Goal: Information Seeking & Learning: Learn about a topic

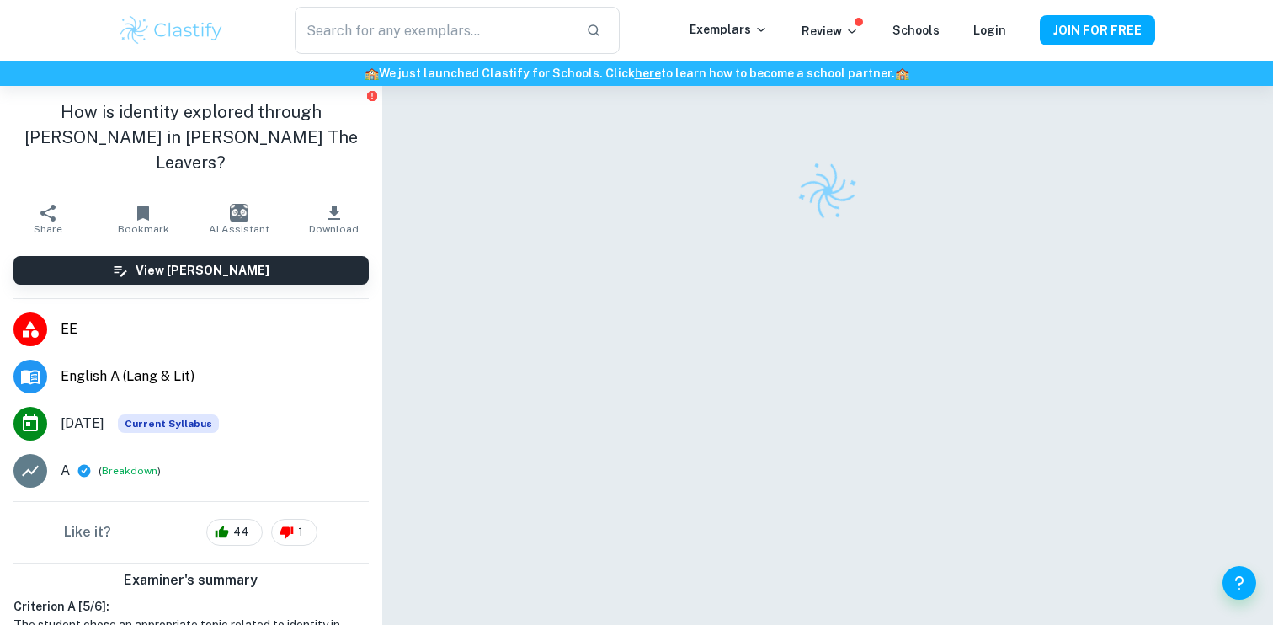
click at [141, 30] on img at bounding box center [171, 30] width 107 height 34
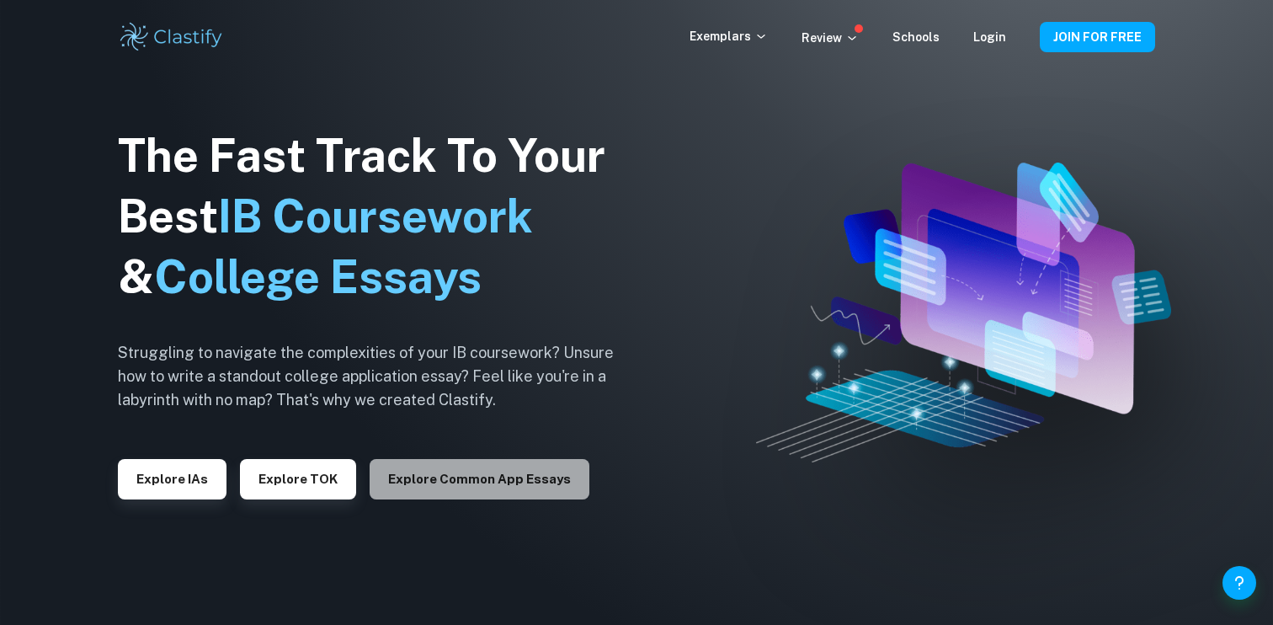
click at [510, 478] on button "Explore Common App essays" at bounding box center [480, 479] width 220 height 40
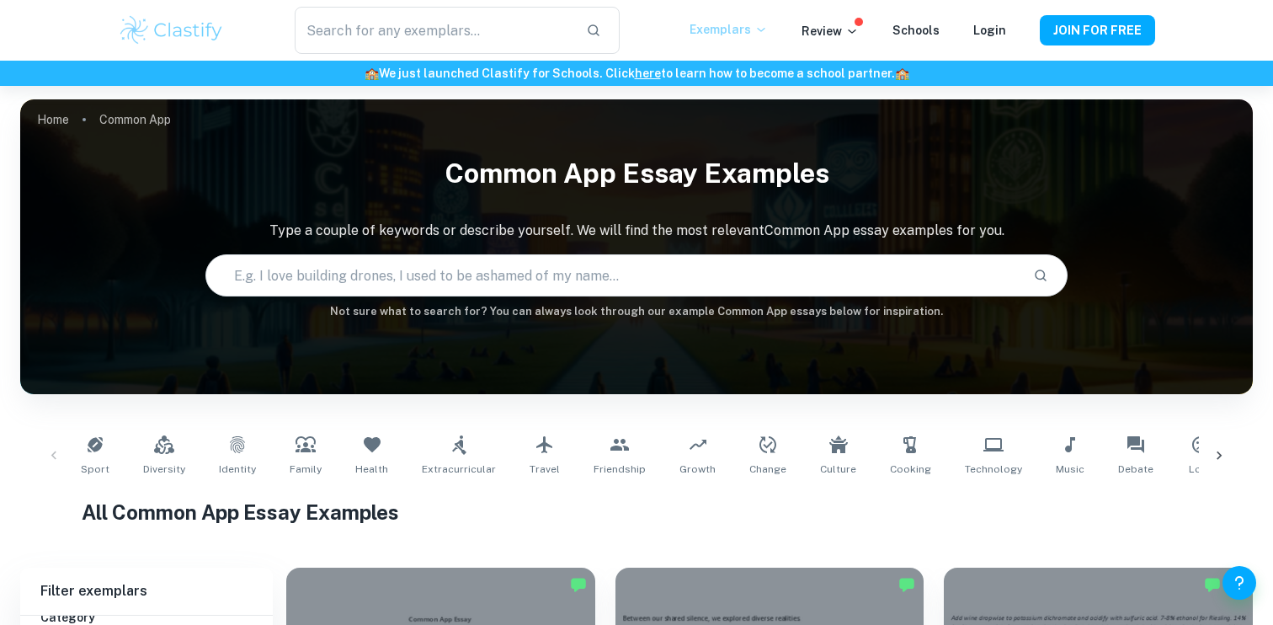
click at [726, 27] on p "Exemplars" at bounding box center [729, 29] width 78 height 19
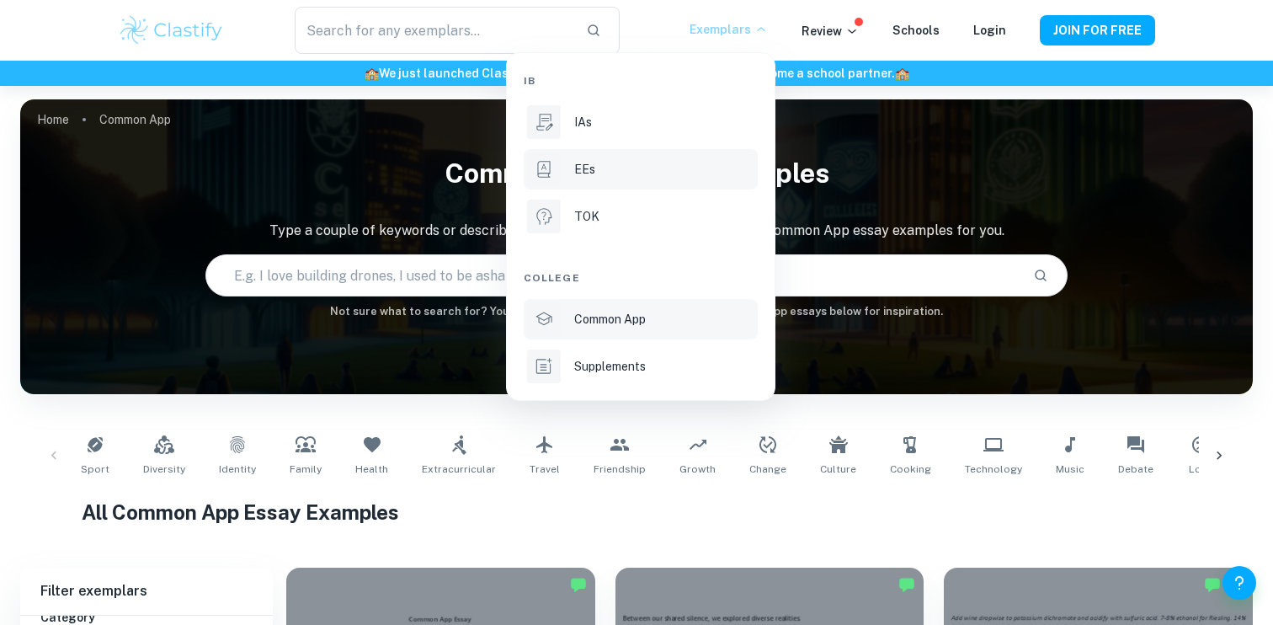
click at [614, 153] on li "EEs" at bounding box center [641, 169] width 234 height 40
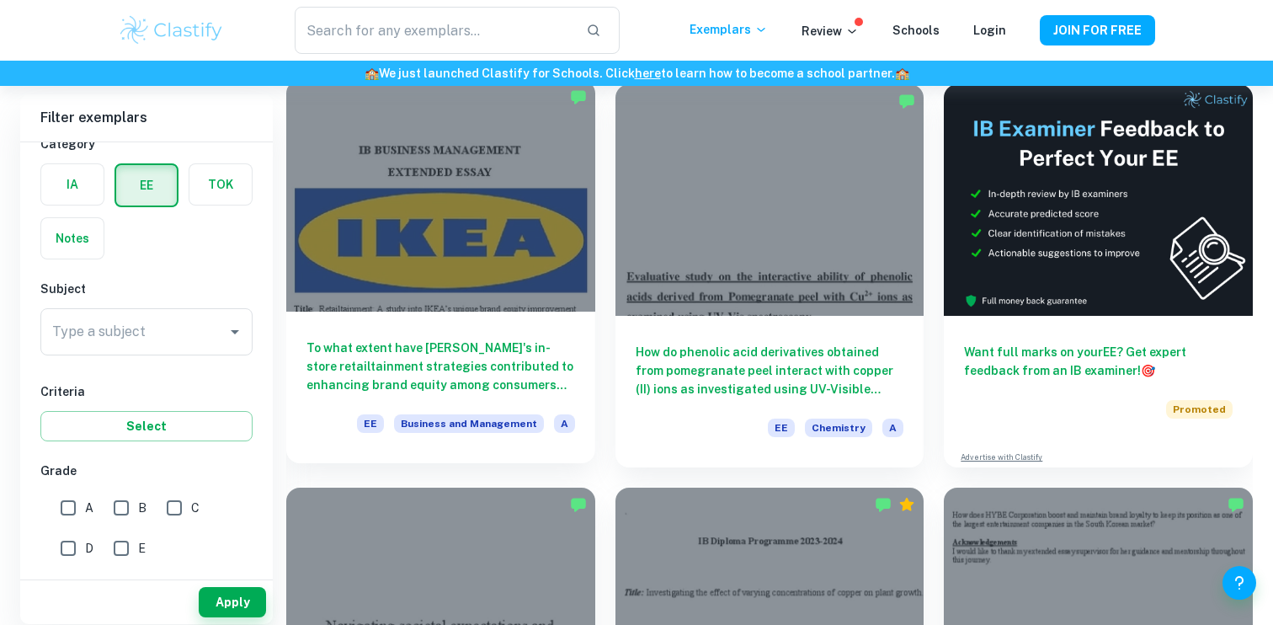
scroll to position [123, 0]
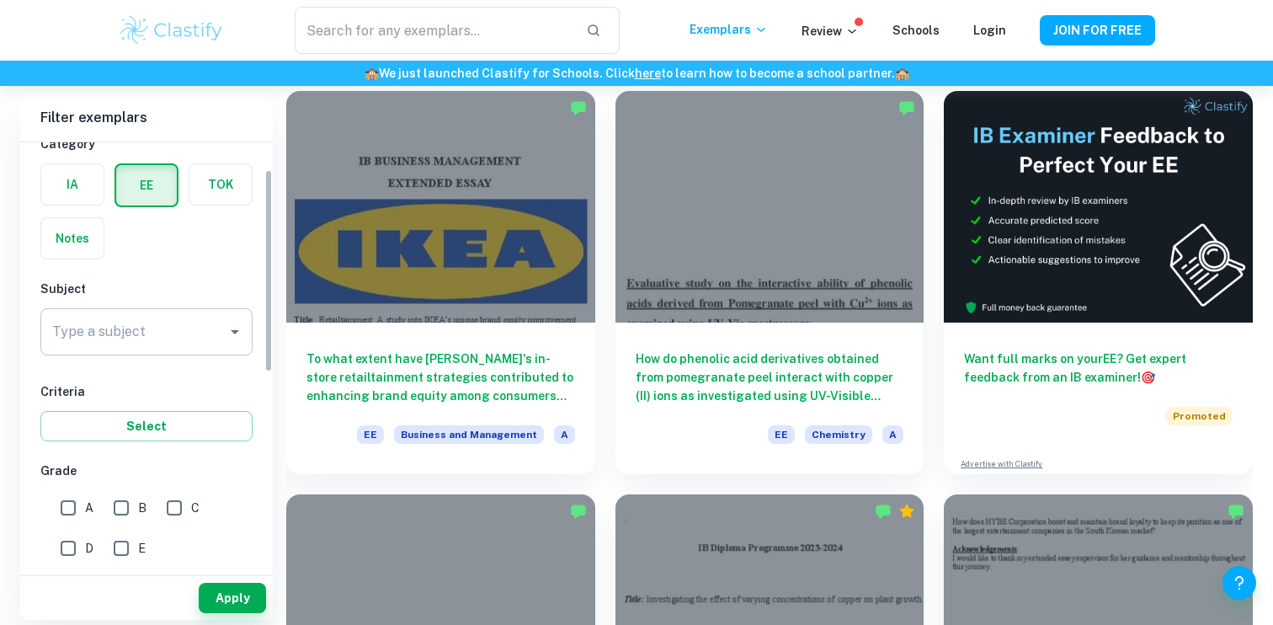
click at [152, 321] on input "Type a subject" at bounding box center [134, 332] width 172 height 32
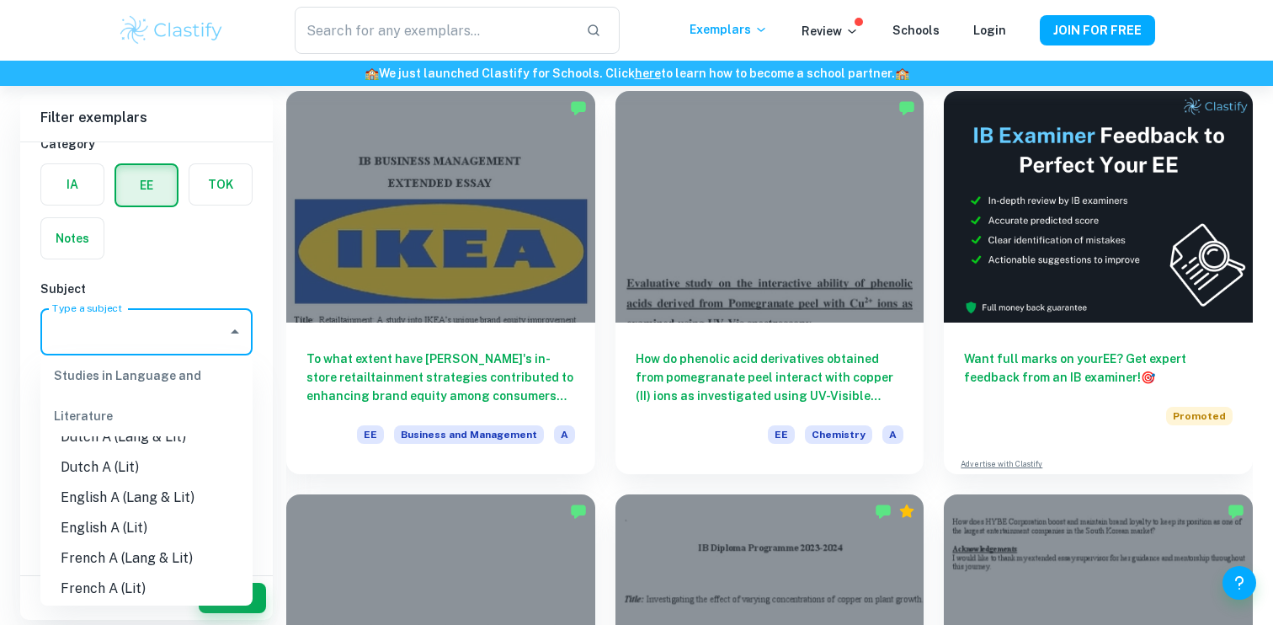
scroll to position [143, 0]
click at [162, 492] on li "English A (Lang & Lit)" at bounding box center [146, 497] width 212 height 30
type input "English A (Lang & Lit)"
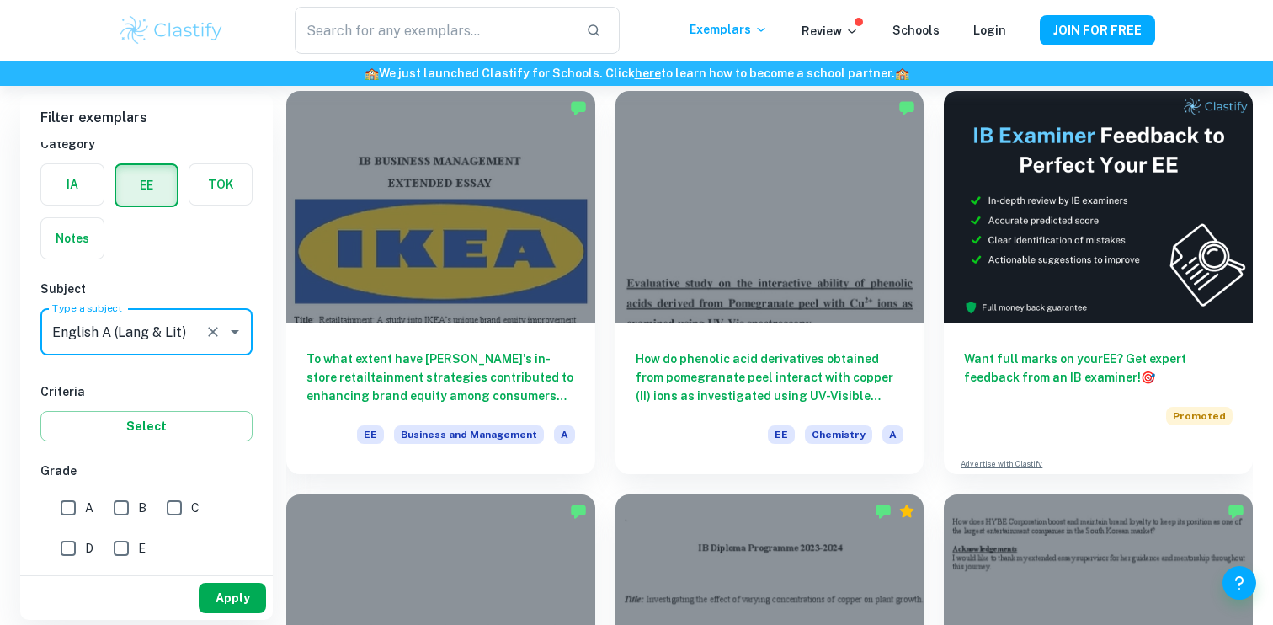
click at [211, 596] on button "Apply" at bounding box center [232, 598] width 67 height 30
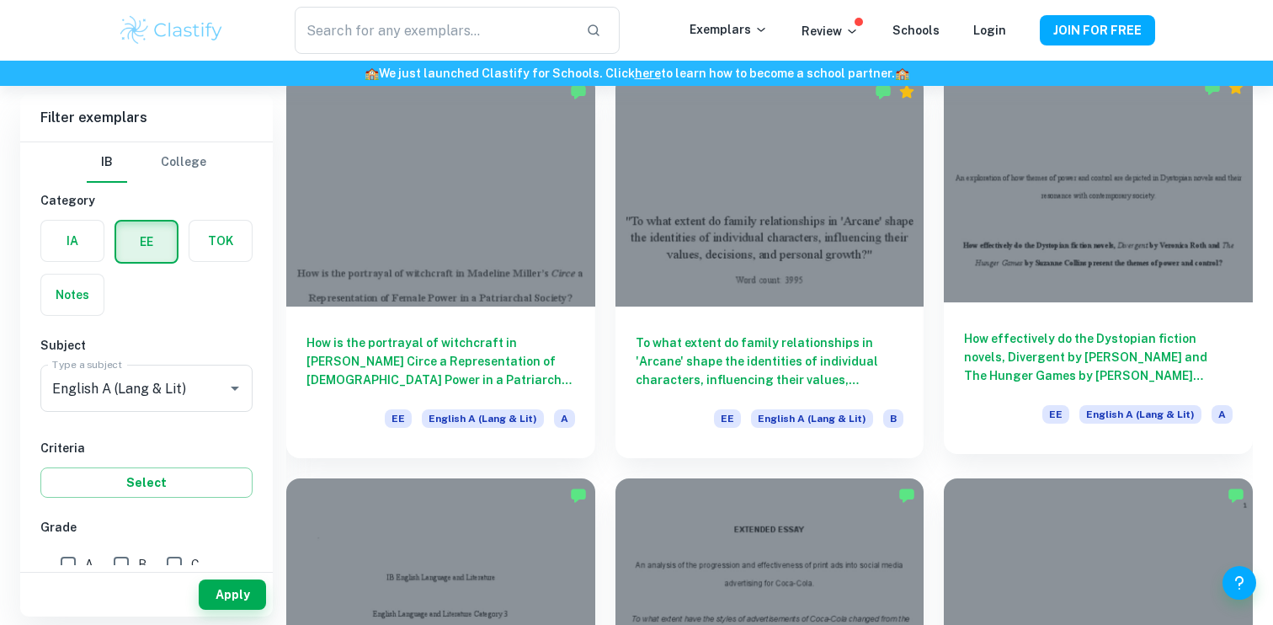
scroll to position [1325, 0]
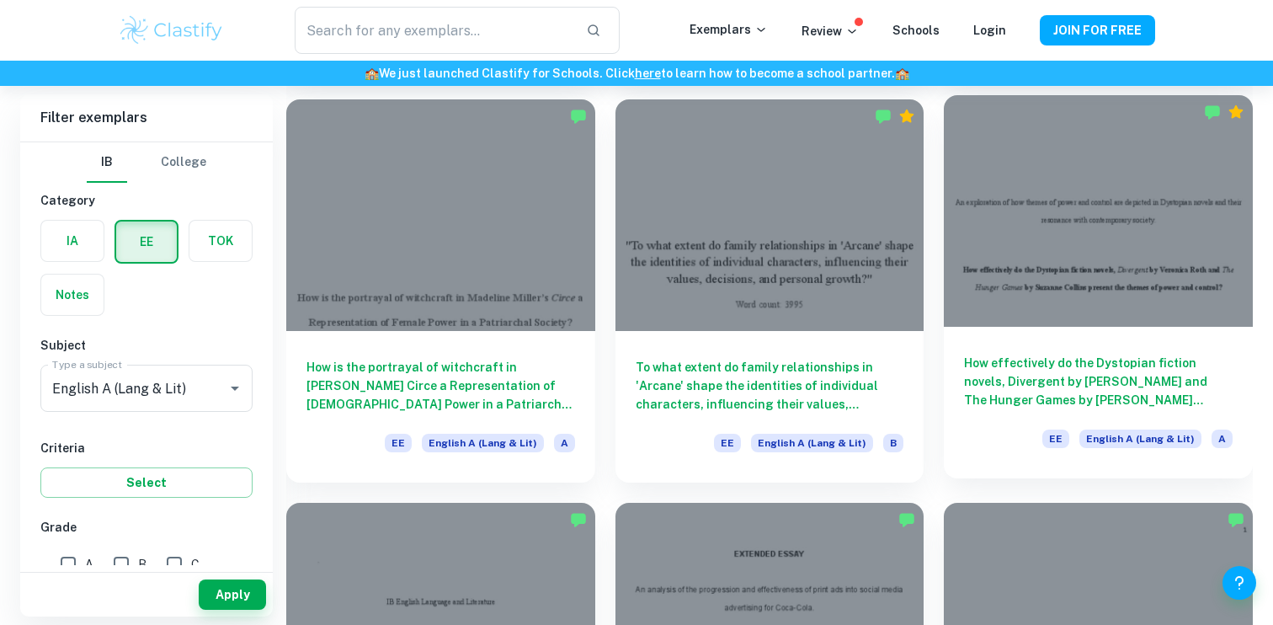
click at [1069, 365] on h6 "How effectively do the Dystopian fiction novels, Divergent by [PERSON_NAME] and…" at bounding box center [1098, 382] width 269 height 56
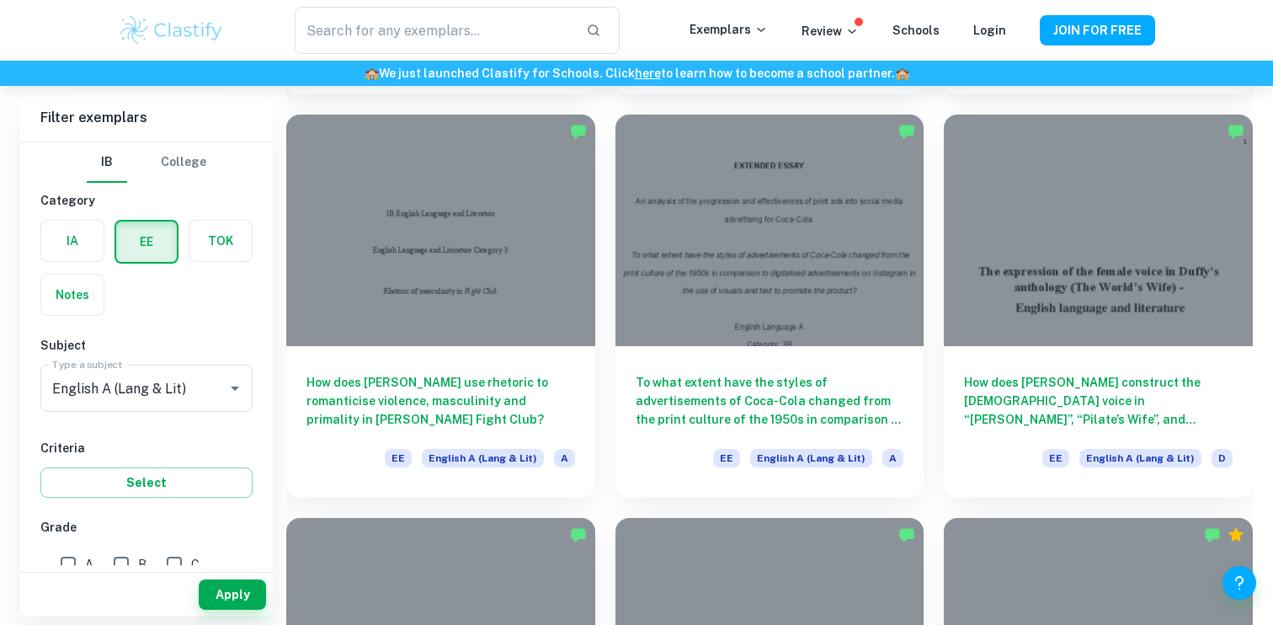
scroll to position [1666, 0]
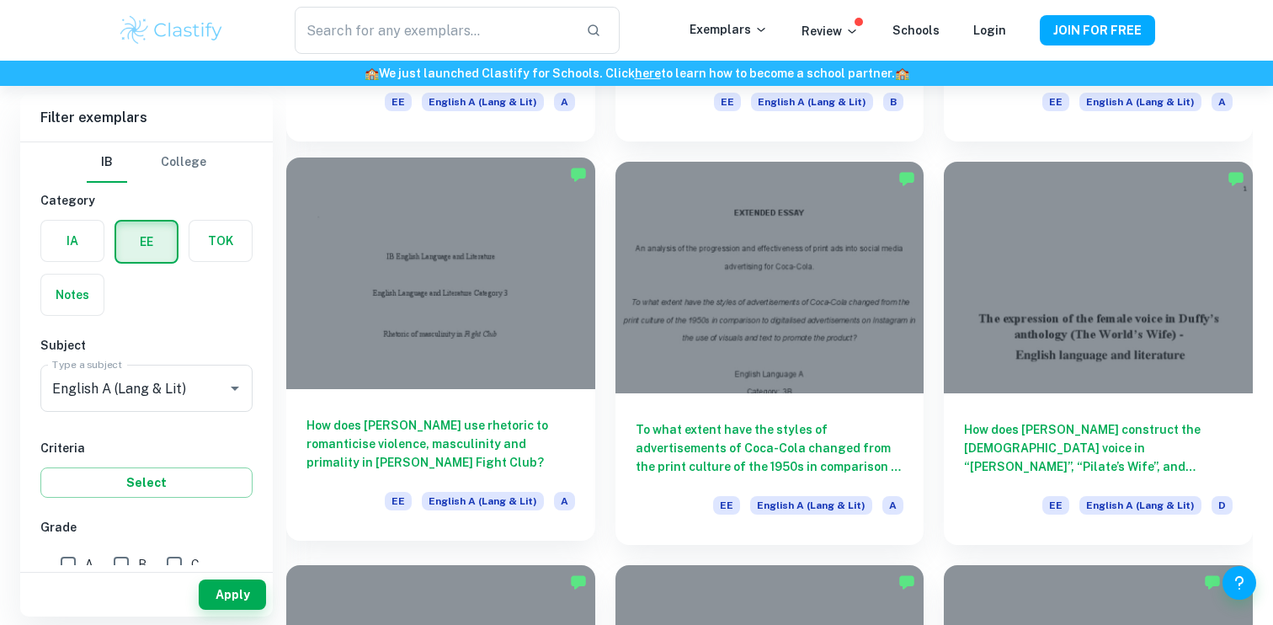
click at [386, 396] on div "How does [PERSON_NAME] use rhetoric to romanticise violence, masculinity and pr…" at bounding box center [440, 465] width 309 height 152
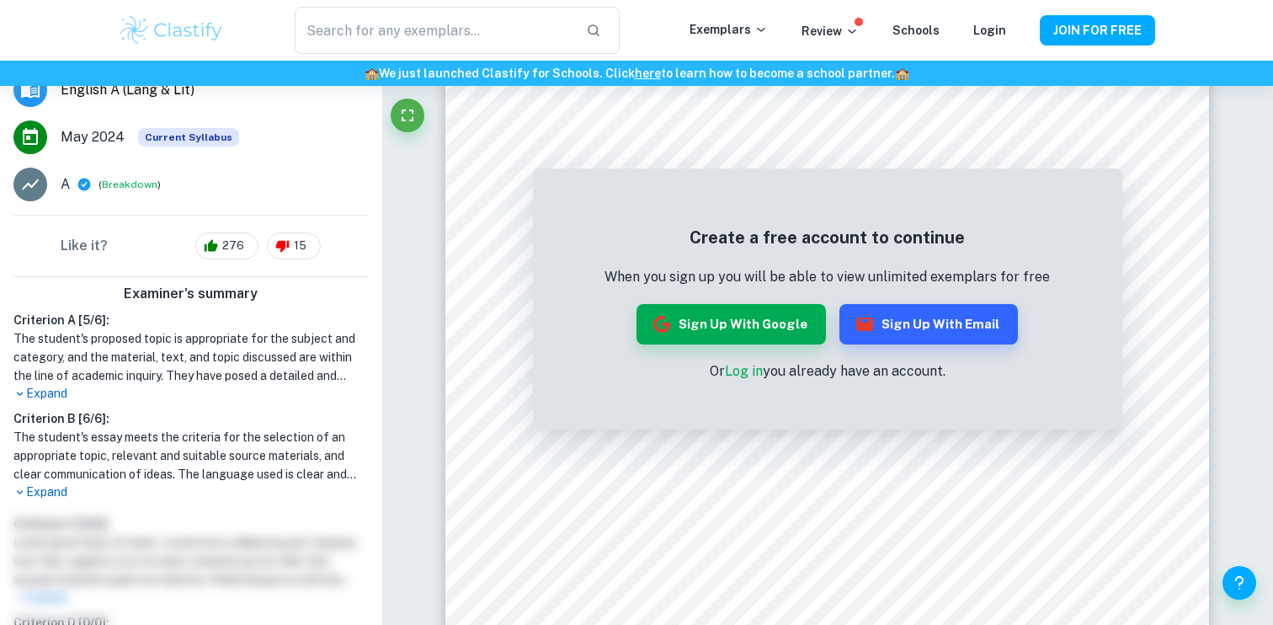
scroll to position [314, 0]
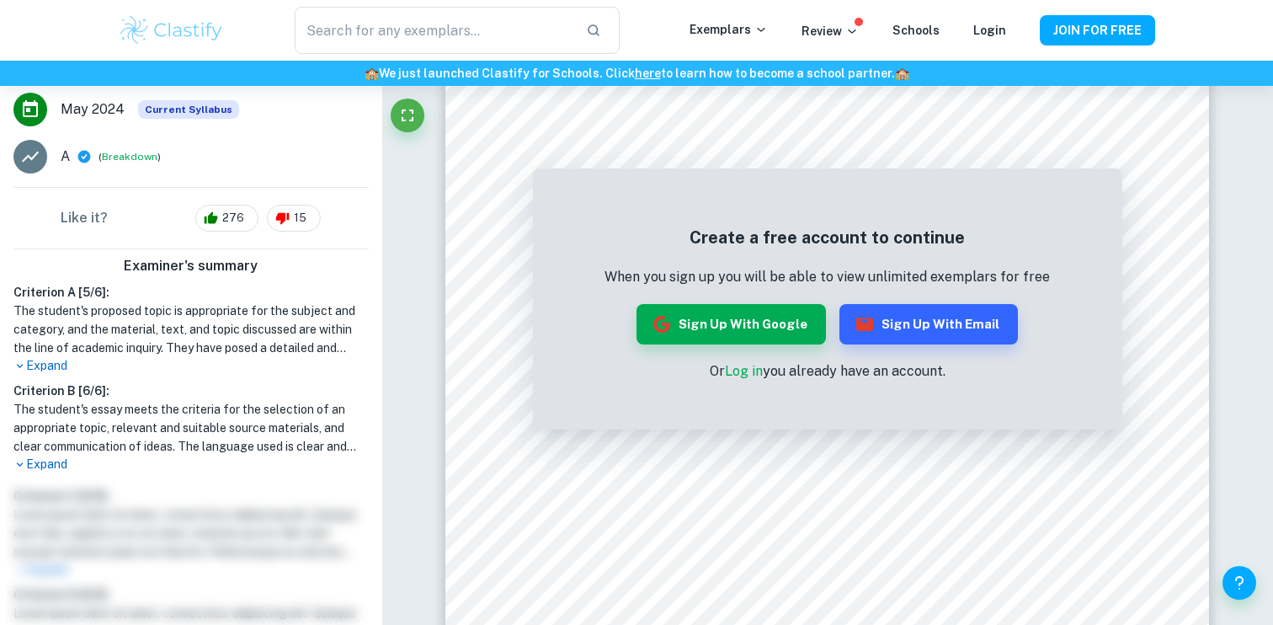
click at [66, 466] on p "Expand" at bounding box center [190, 465] width 355 height 18
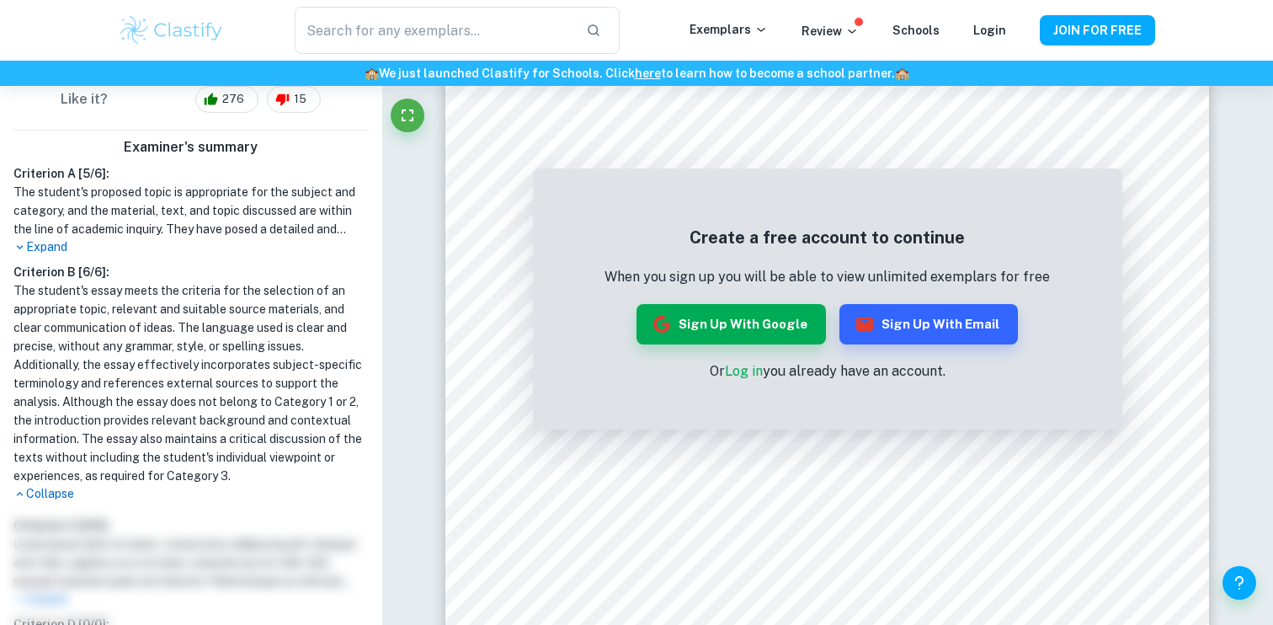
scroll to position [424, 0]
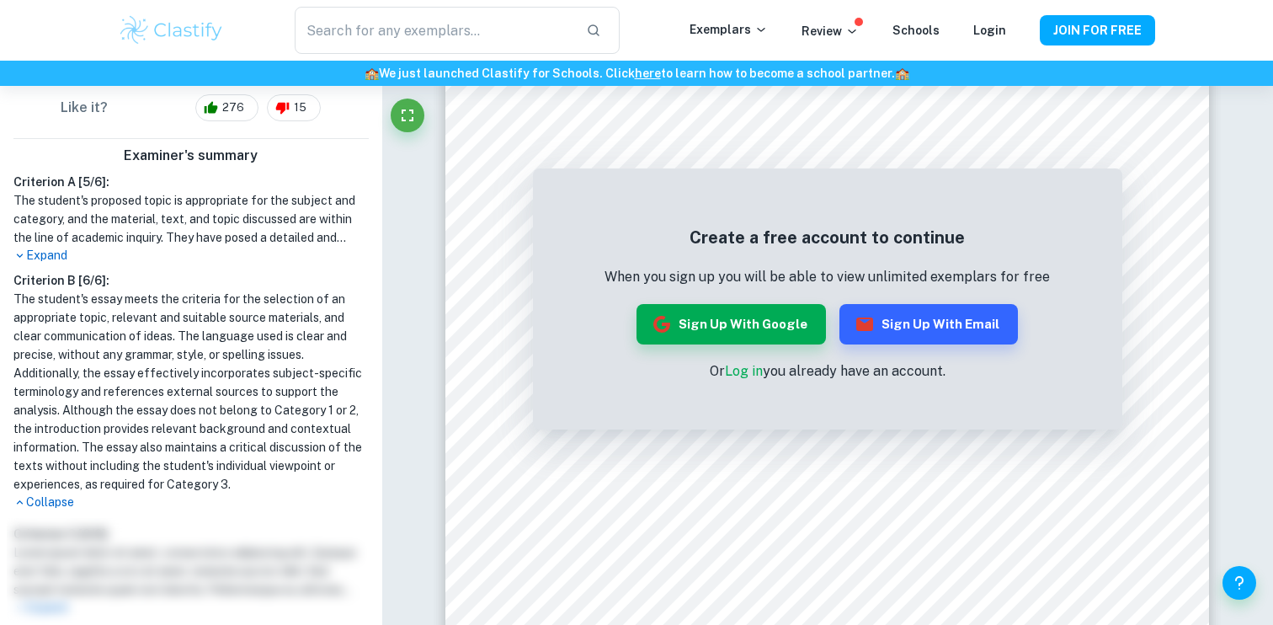
click at [62, 256] on p "Expand" at bounding box center [190, 256] width 355 height 18
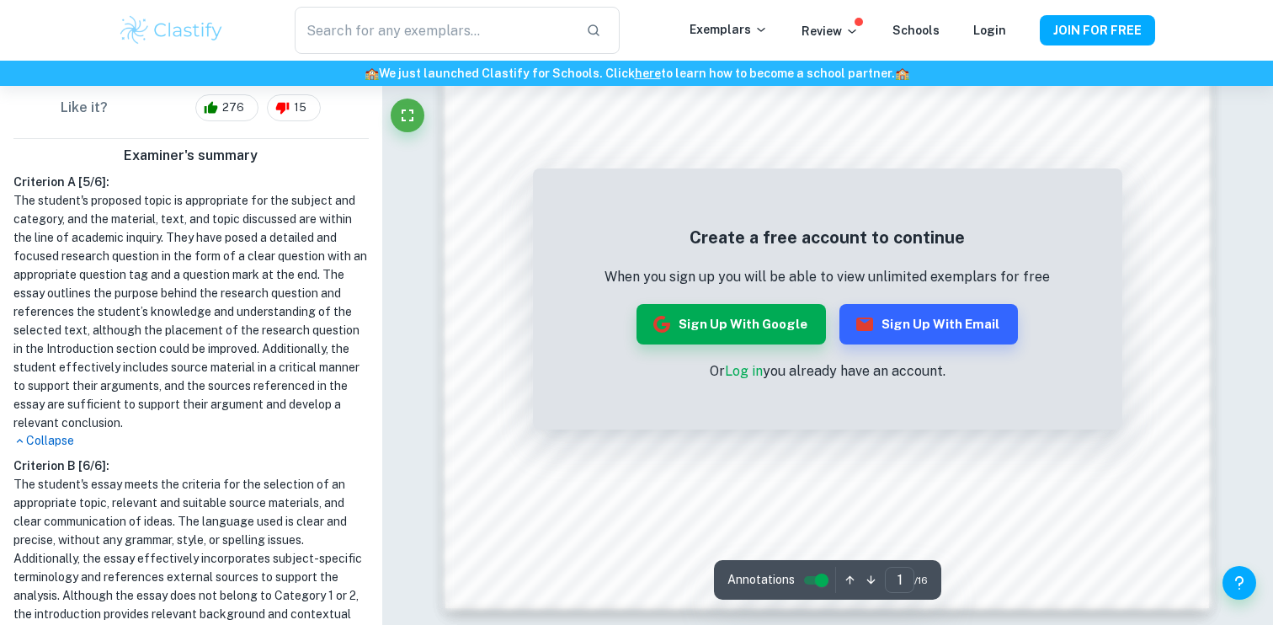
scroll to position [1580, 0]
